Goal: Information Seeking & Learning: Understand process/instructions

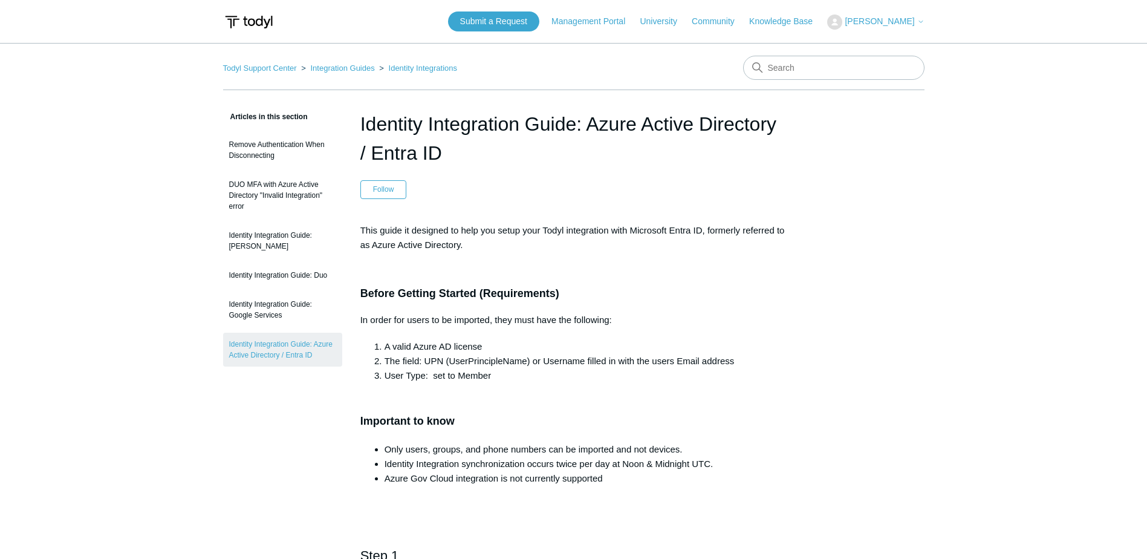
click at [728, 169] on header "Identity Integration Guide: Azure Active Directory / Entra ID Follow Not yet fo…" at bounding box center [573, 153] width 427 height 89
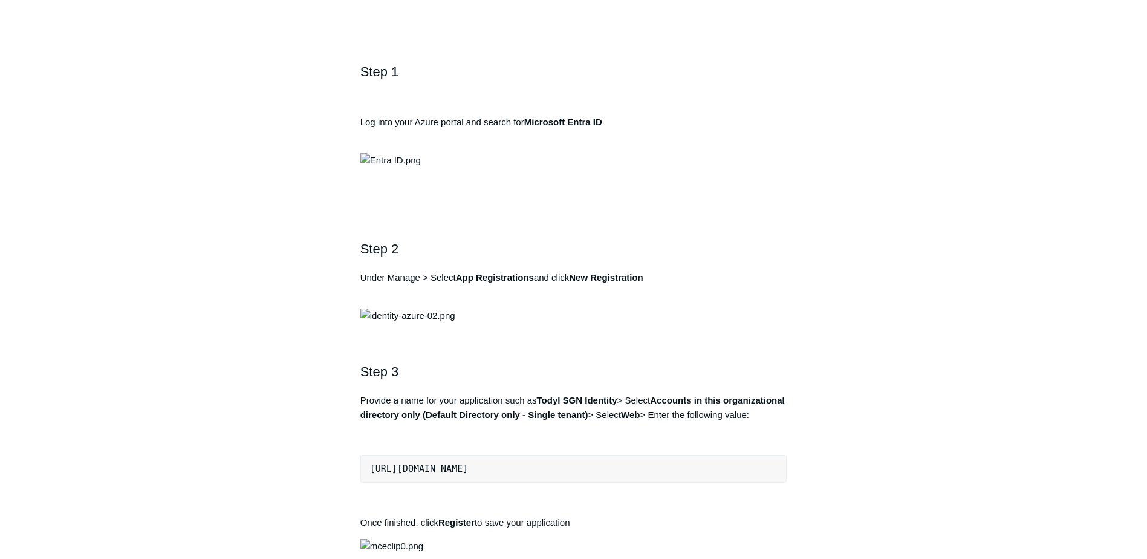
scroll to position [544, 0]
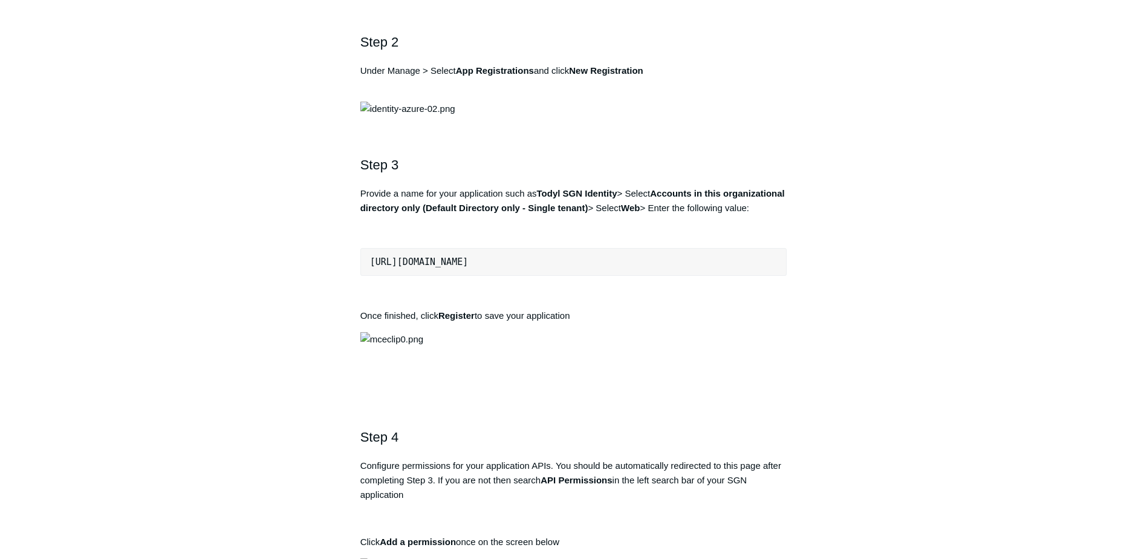
scroll to position [725, 0]
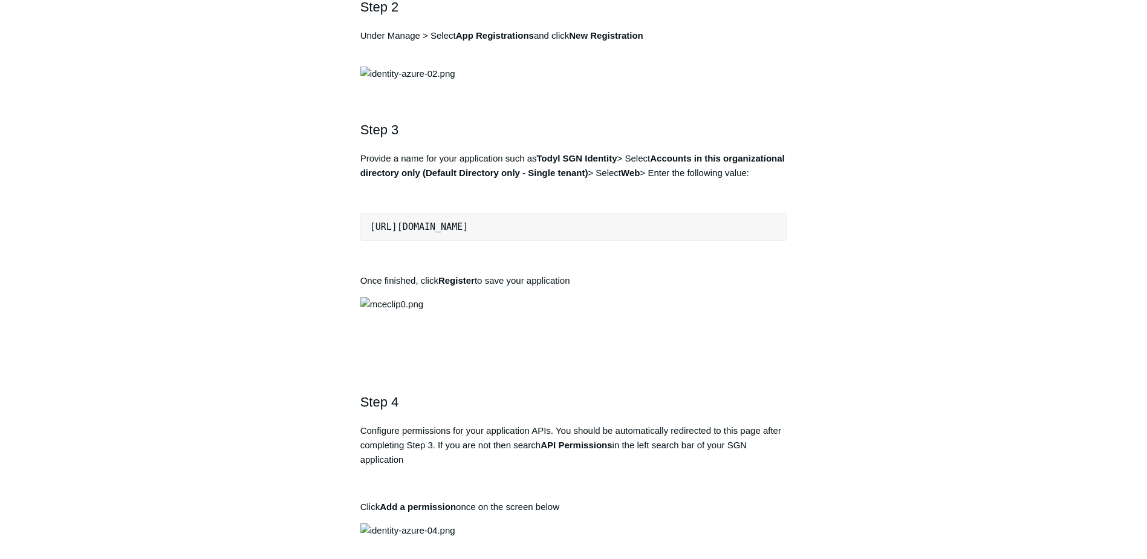
drag, startPoint x: 1013, startPoint y: 135, endPoint x: 979, endPoint y: 143, distance: 35.5
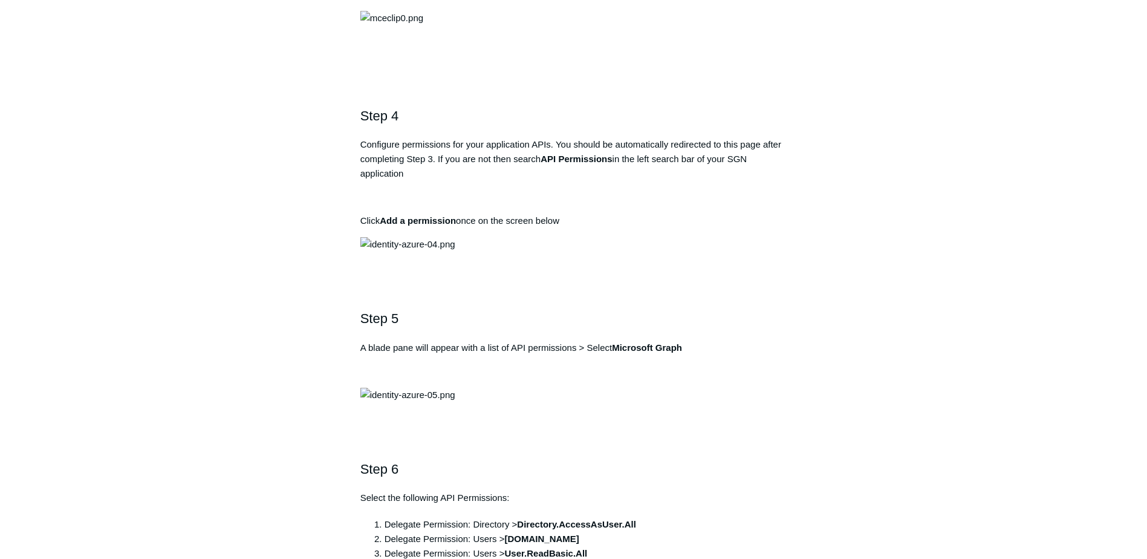
scroll to position [1088, 0]
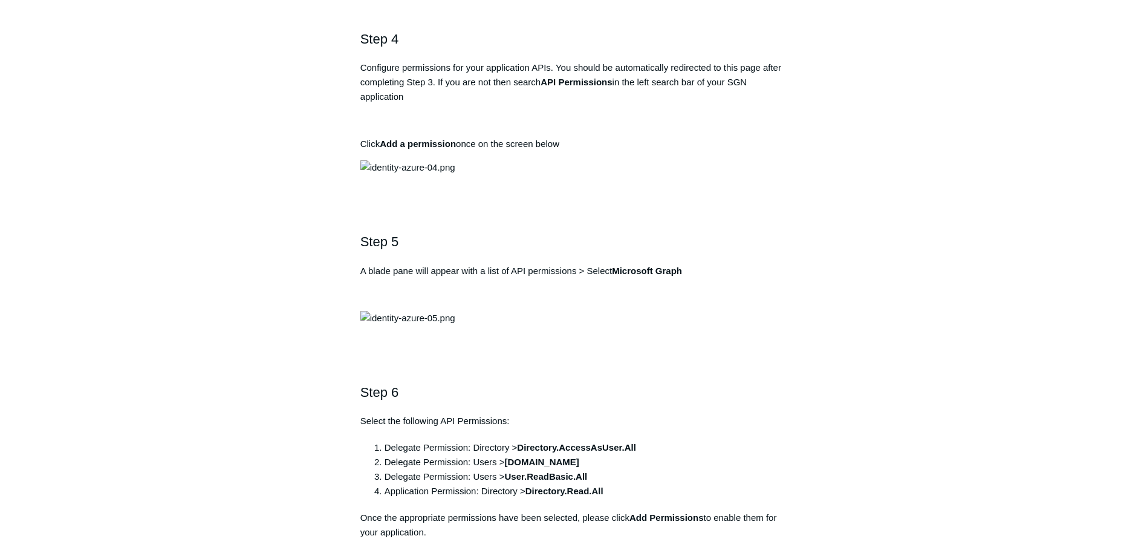
drag, startPoint x: 574, startPoint y: 274, endPoint x: 364, endPoint y: 277, distance: 209.2
copy pre "https://auth.todyl.com/v1/login/callback"
drag, startPoint x: 904, startPoint y: 212, endPoint x: 856, endPoint y: 253, distance: 62.9
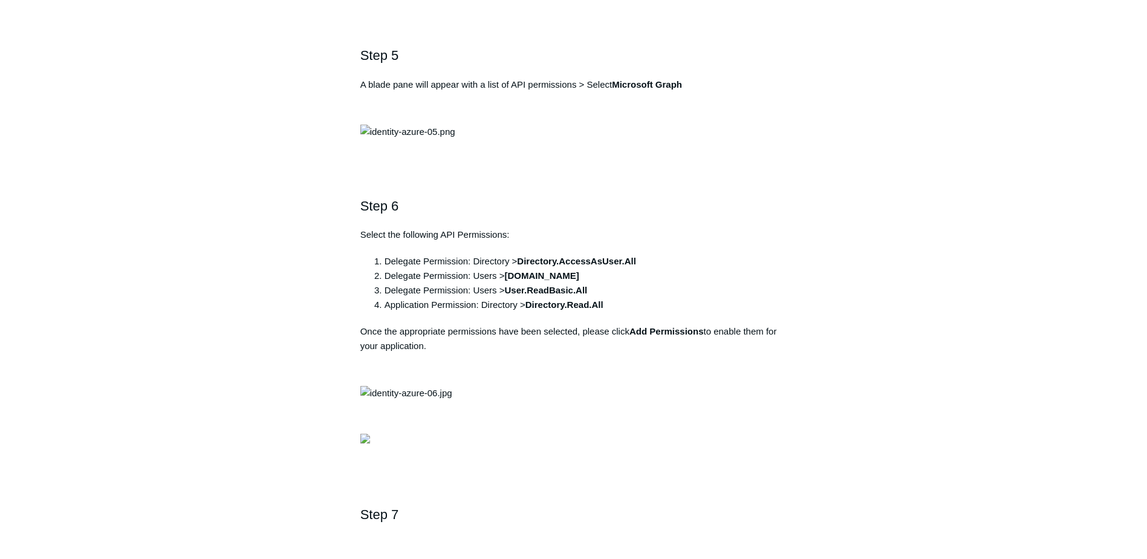
scroll to position [1269, 0]
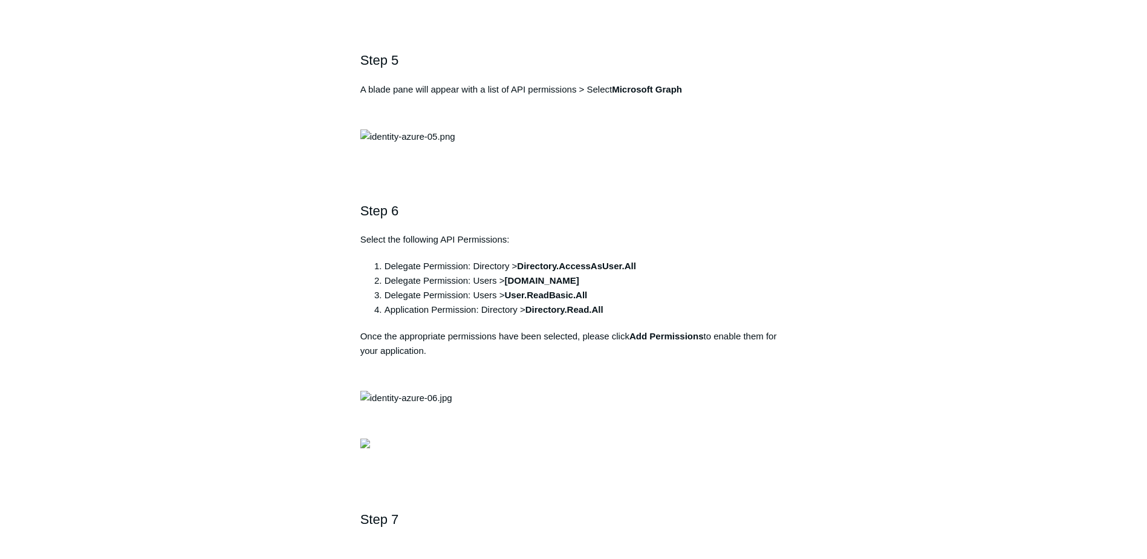
drag, startPoint x: 909, startPoint y: 147, endPoint x: 852, endPoint y: 183, distance: 67.9
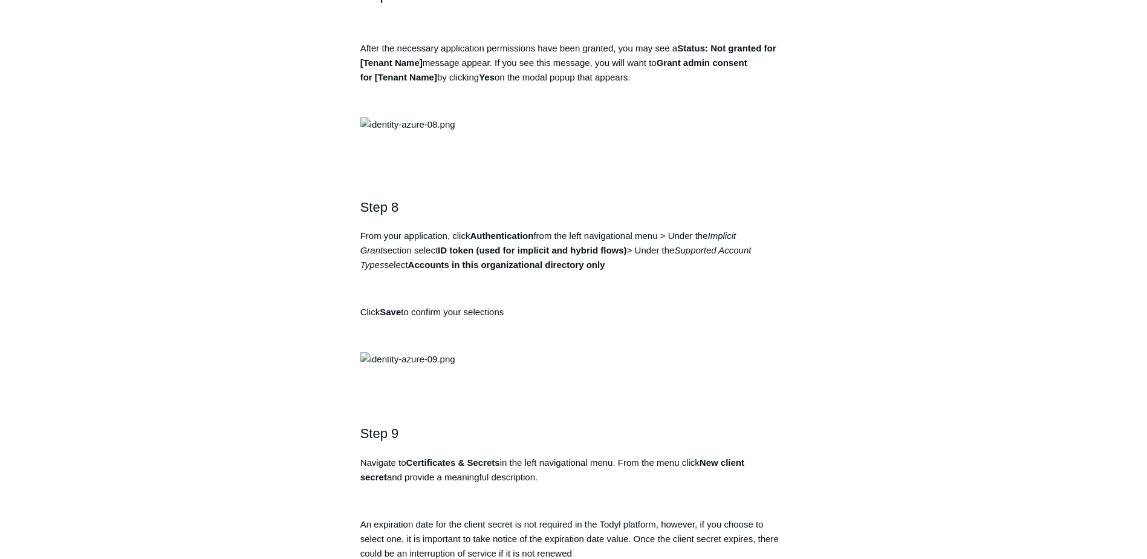
scroll to position [1813, 0]
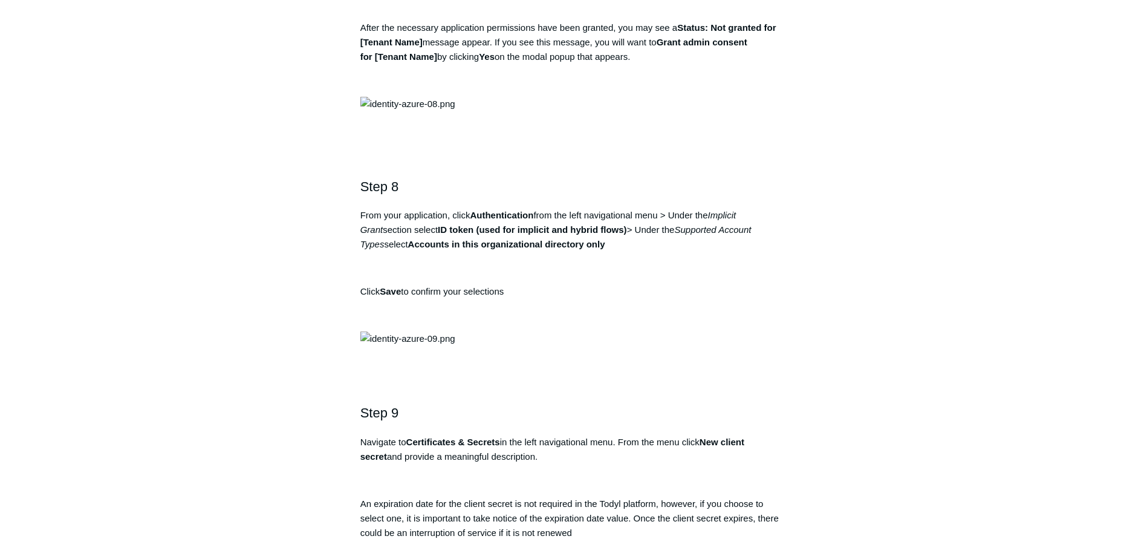
drag, startPoint x: 890, startPoint y: 123, endPoint x: 876, endPoint y: 144, distance: 25.0
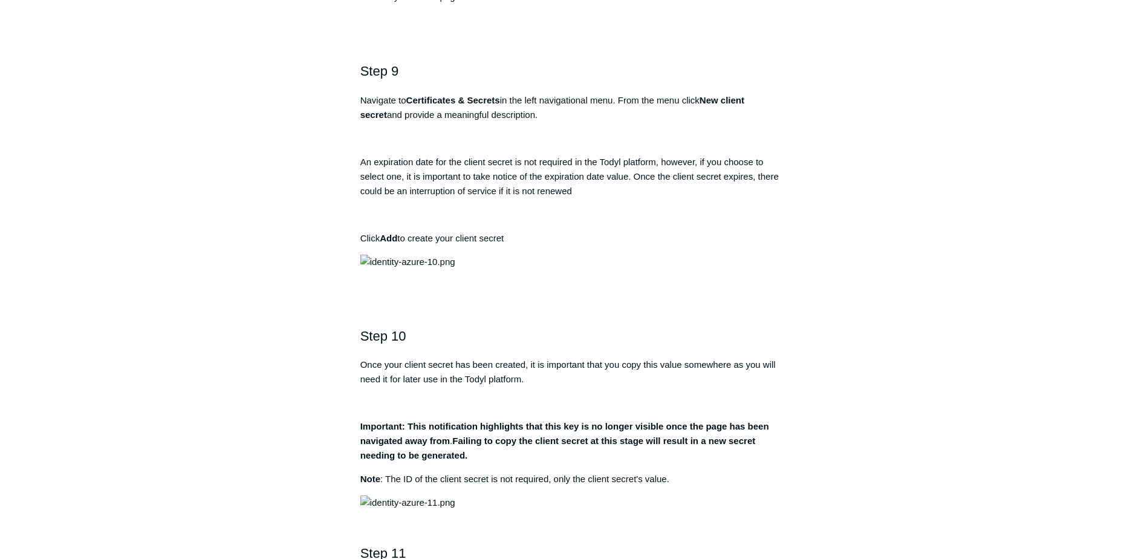
scroll to position [2176, 0]
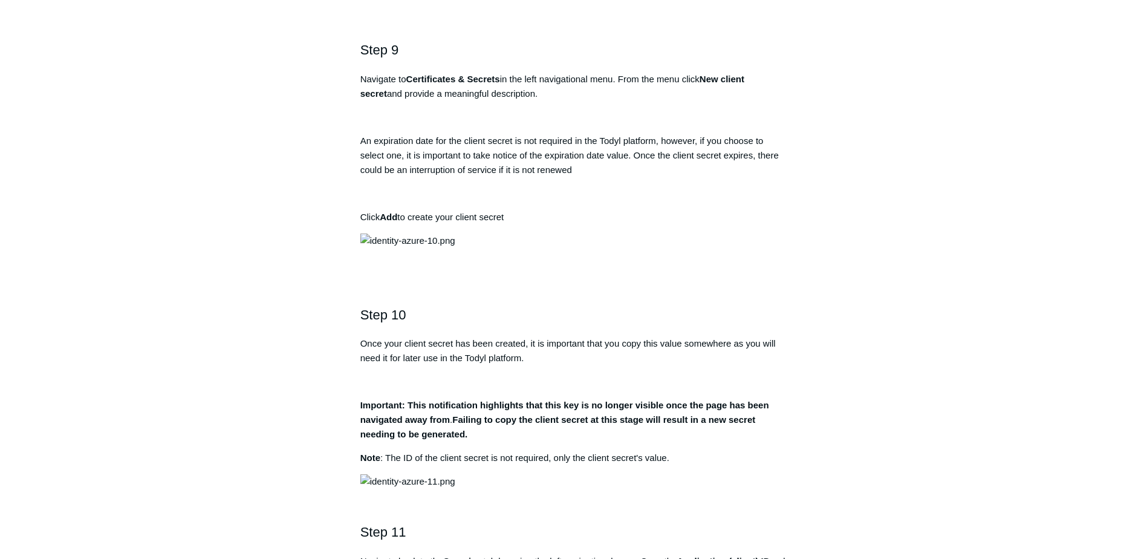
click at [893, 177] on div "Articles in this section Remove Authentication When Disconnecting DUO MFA with …" at bounding box center [573, 280] width 701 height 4695
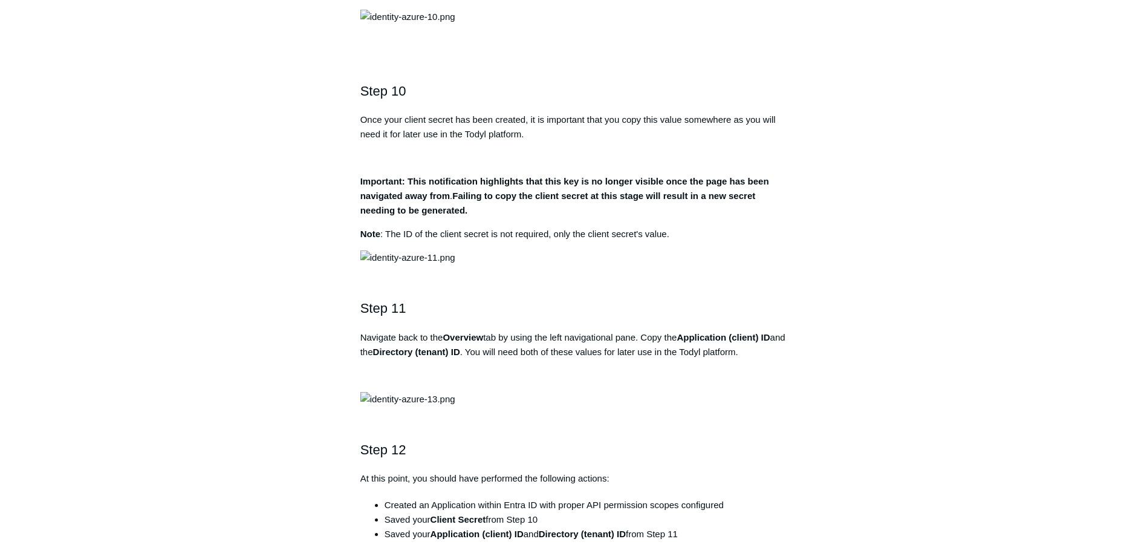
scroll to position [2478, 0]
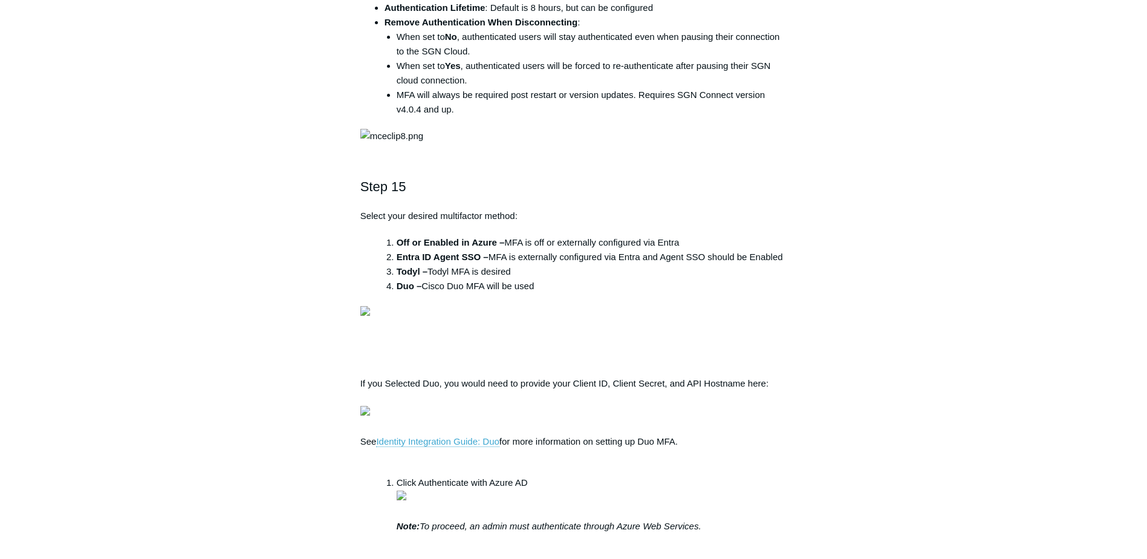
scroll to position [3506, 0]
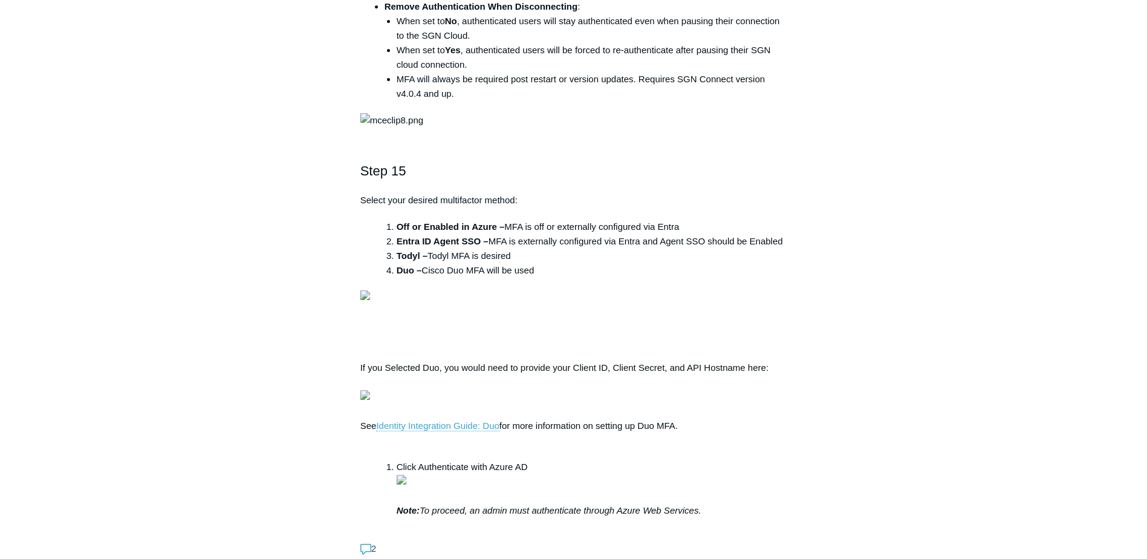
drag, startPoint x: 855, startPoint y: 220, endPoint x: 846, endPoint y: 223, distance: 9.0
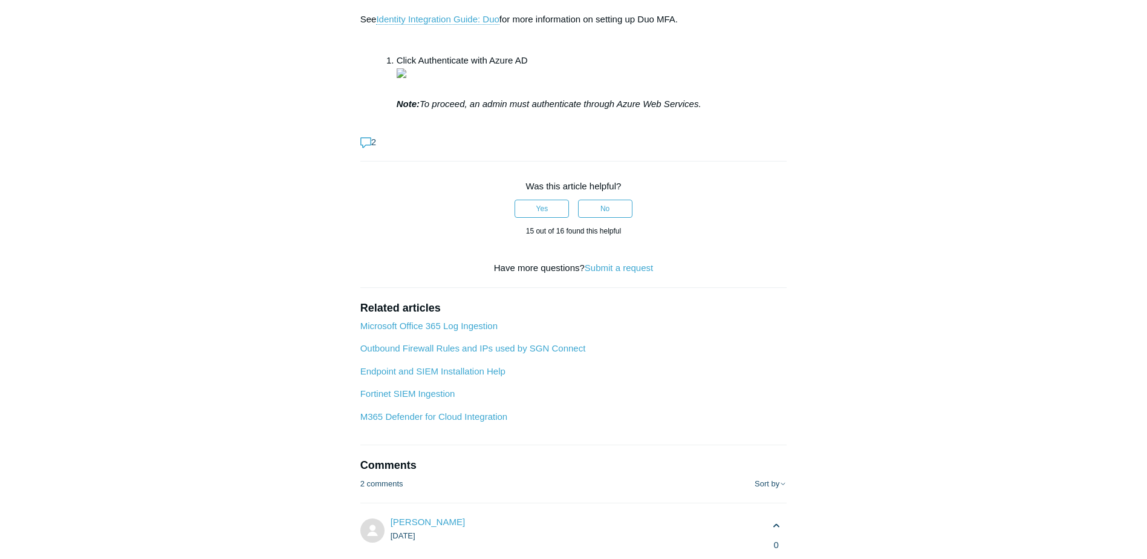
scroll to position [3929, 0]
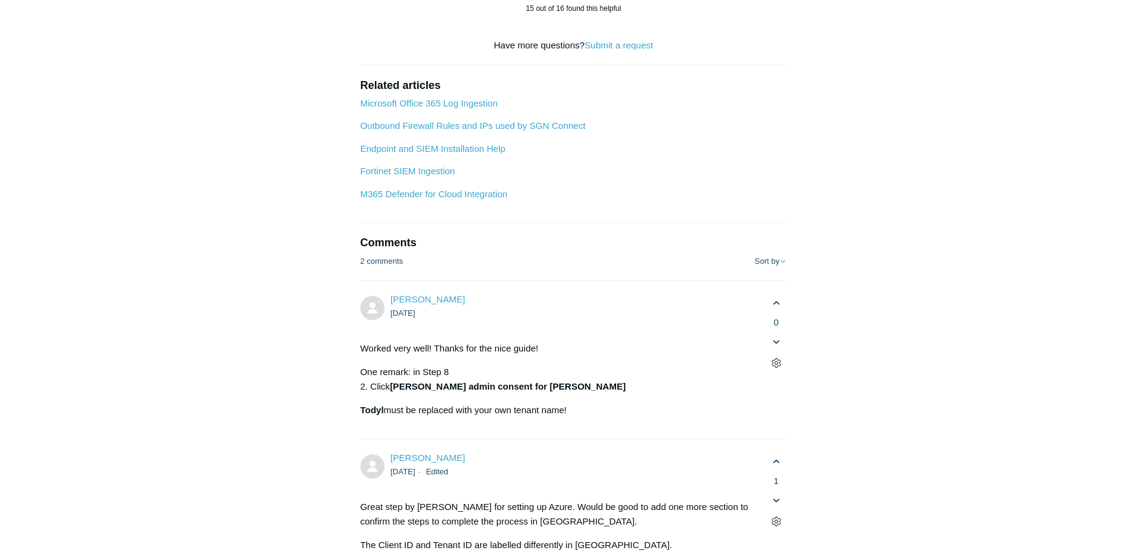
scroll to position [4171, 0]
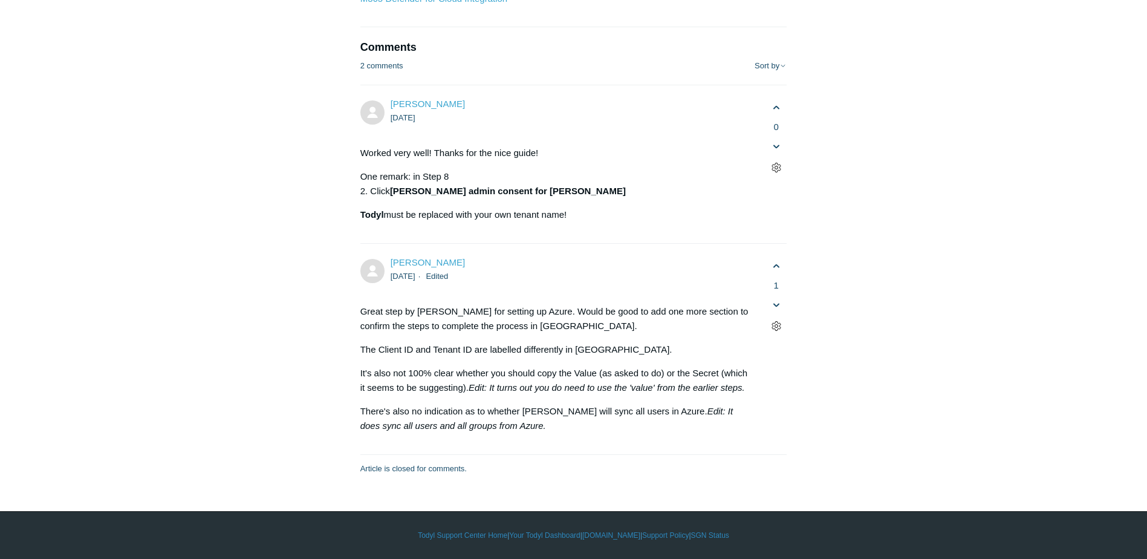
scroll to position [4533, 0]
drag, startPoint x: 933, startPoint y: 226, endPoint x: 853, endPoint y: 274, distance: 92.5
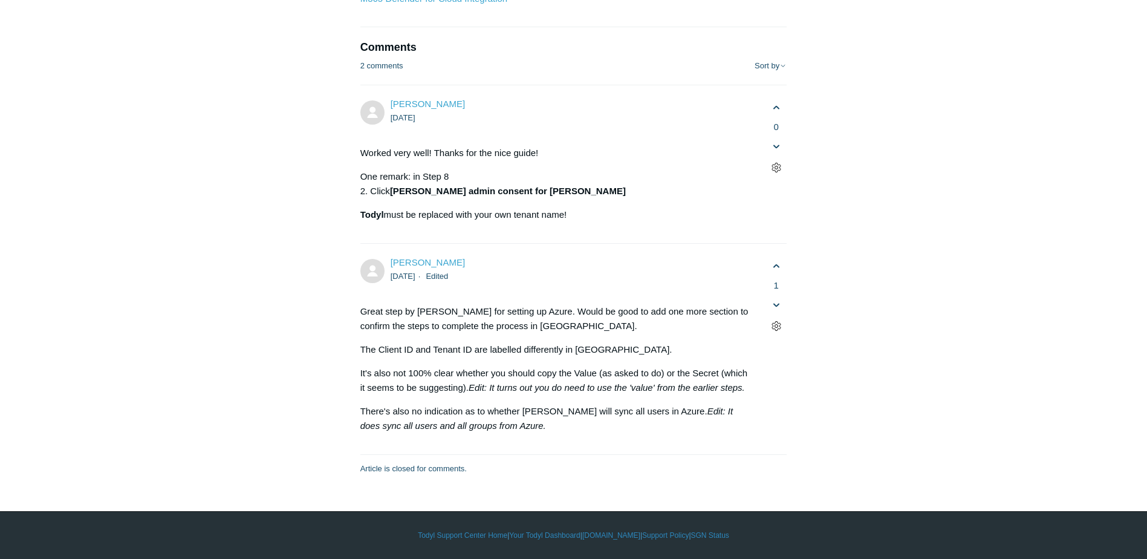
scroll to position [6891, 0]
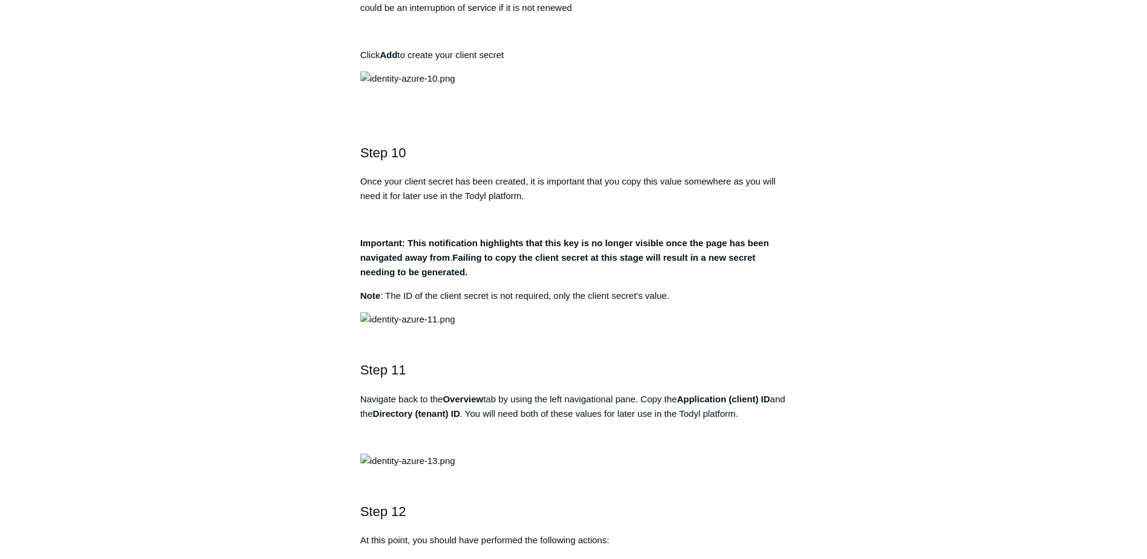
scroll to position [2357, 0]
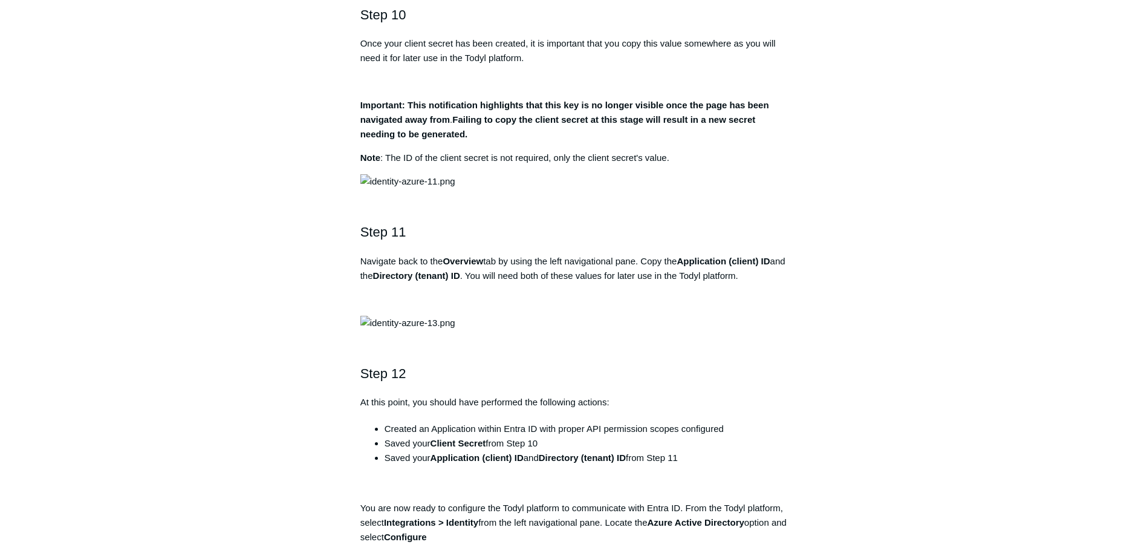
scroll to position [2478, 0]
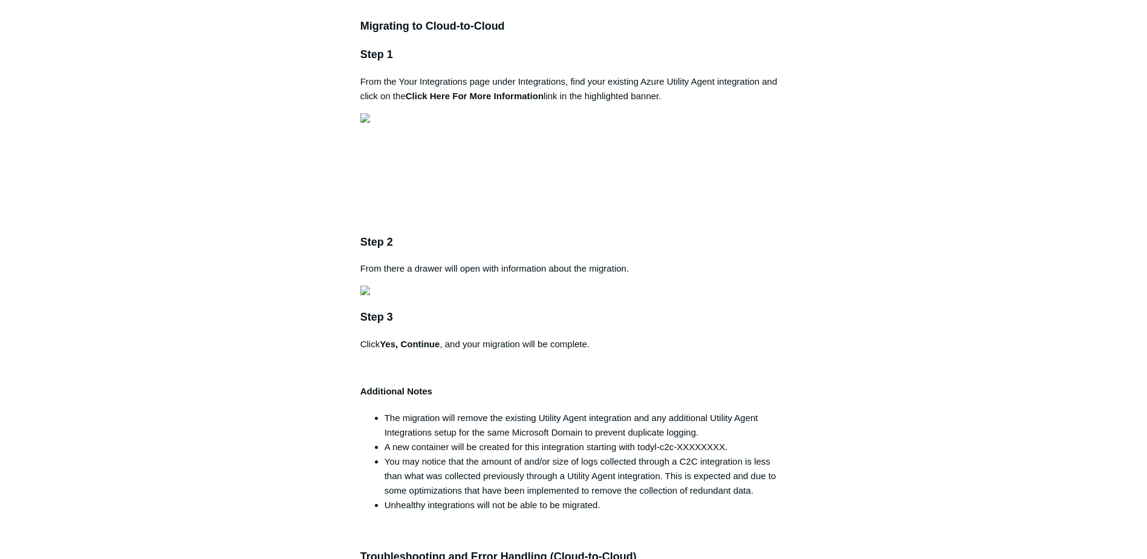
scroll to position [3566, 0]
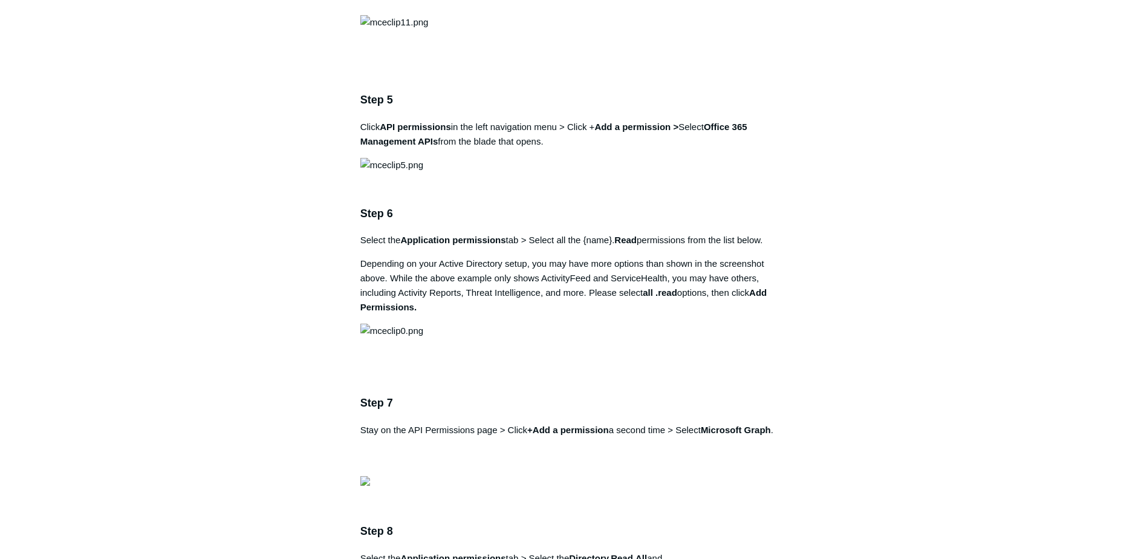
scroll to position [1451, 0]
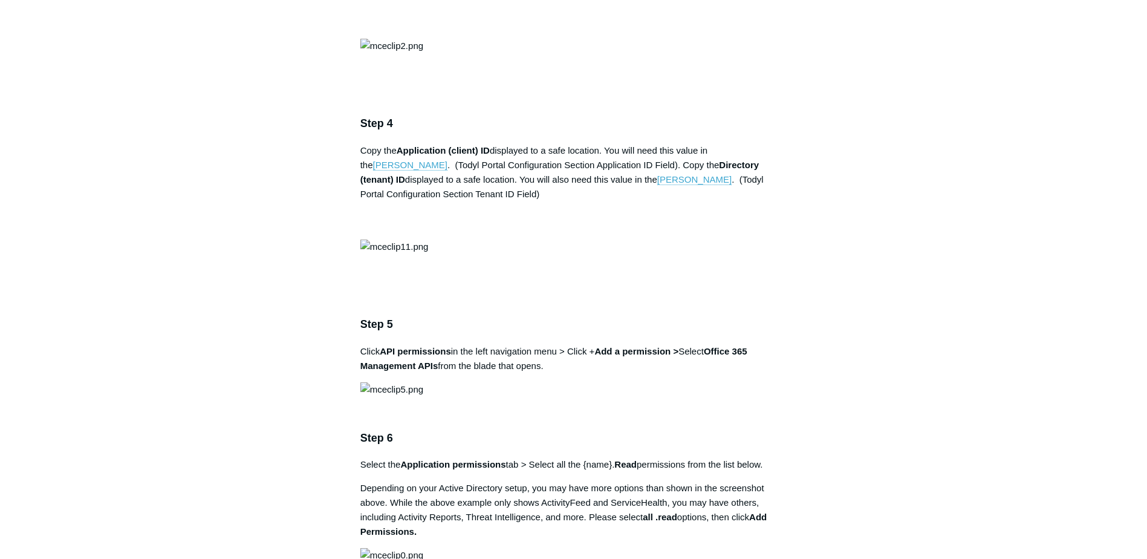
scroll to position [1209, 0]
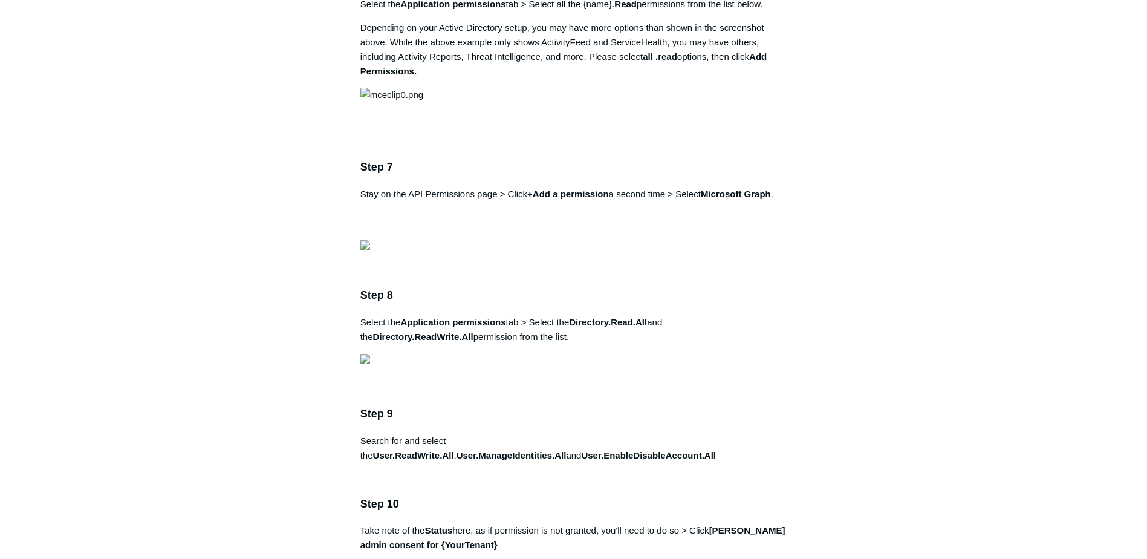
scroll to position [1813, 0]
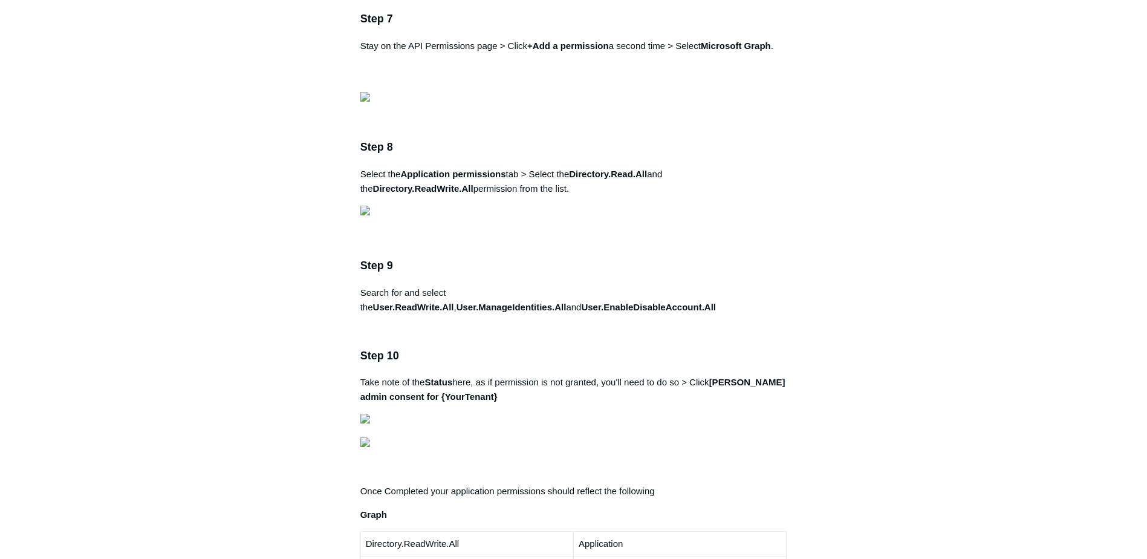
click at [236, 335] on aside "Articles in this section 1Password SIEM Integration Amazon Web Service (AWS) Cl…" at bounding box center [282, 408] width 119 height 4225
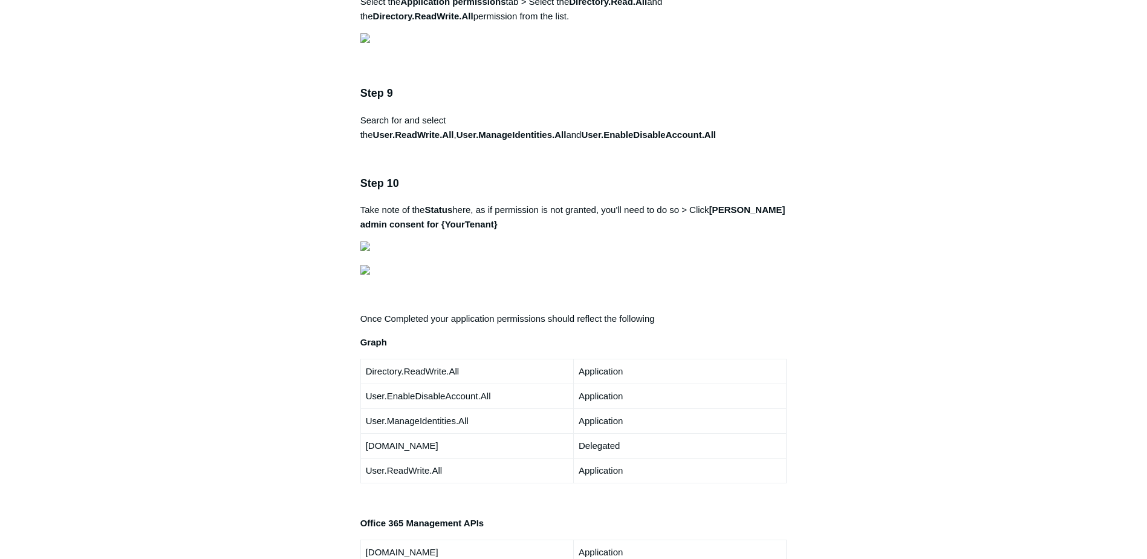
scroll to position [2055, 0]
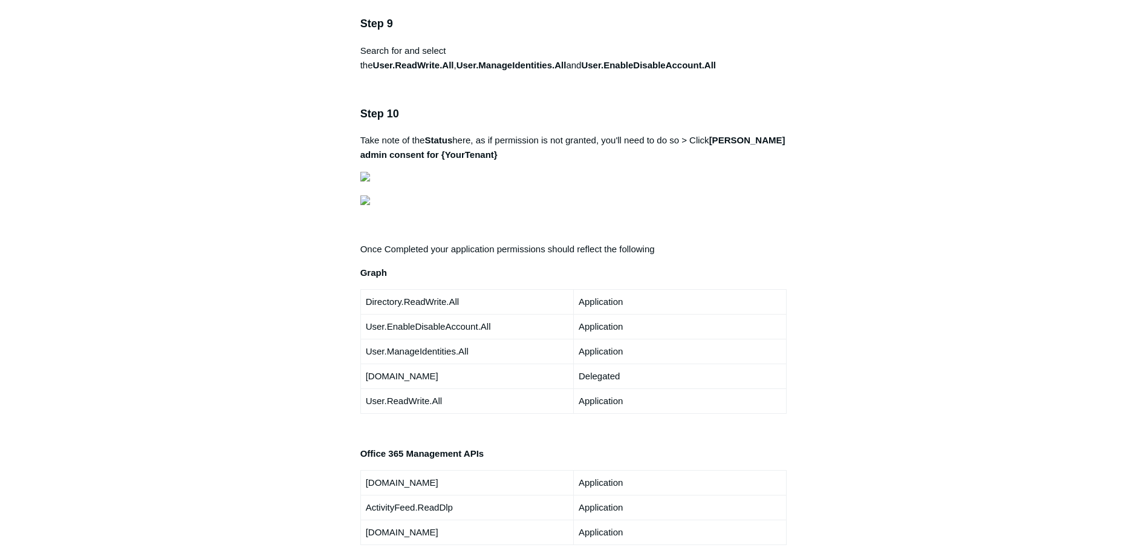
click at [910, 360] on div "Articles in this section 1Password SIEM Integration Amazon Web Service (AWS) Cl…" at bounding box center [573, 172] width 701 height 4237
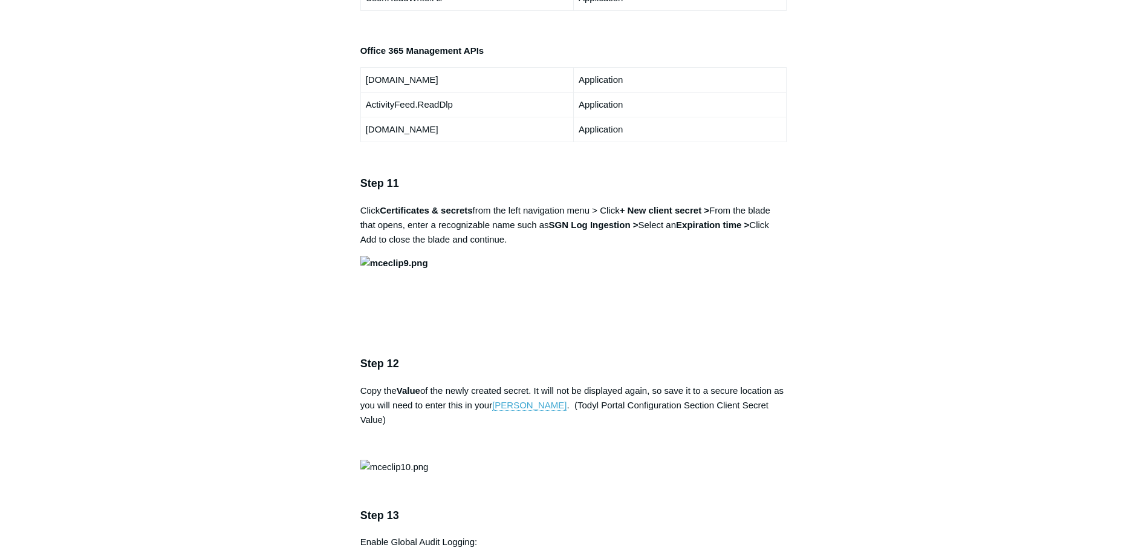
scroll to position [2478, 0]
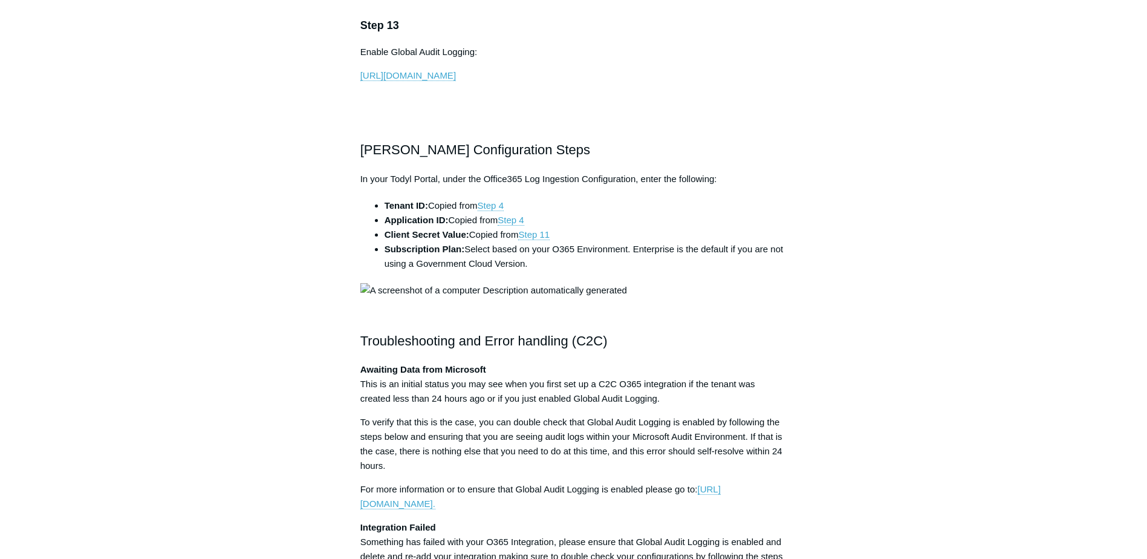
scroll to position [2962, 0]
